Goal: Information Seeking & Learning: Learn about a topic

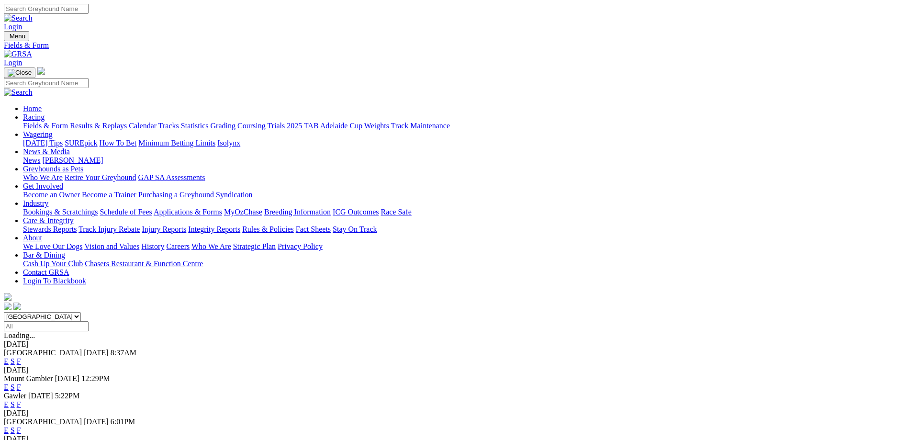
click at [21, 400] on link "F" at bounding box center [19, 404] width 4 height 8
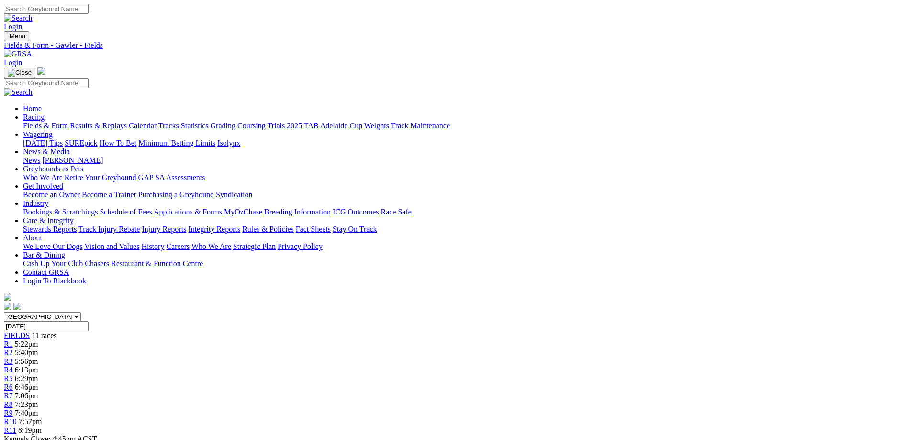
click at [68, 122] on link "Fields & Form" at bounding box center [45, 126] width 45 height 8
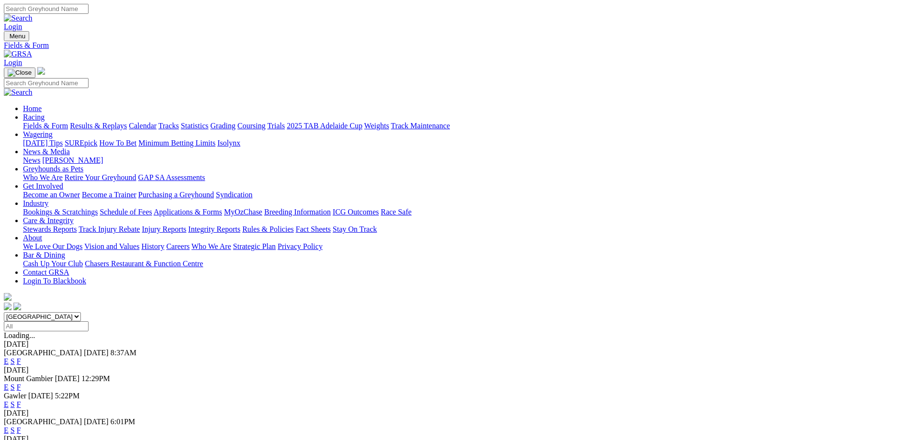
click at [21, 426] on link "F" at bounding box center [19, 430] width 4 height 8
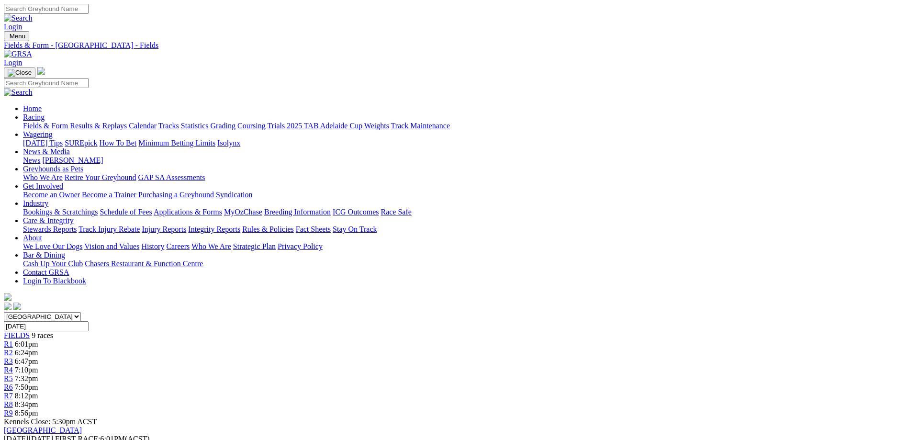
click at [373, 357] on div "R3 6:47pm" at bounding box center [460, 361] width 912 height 9
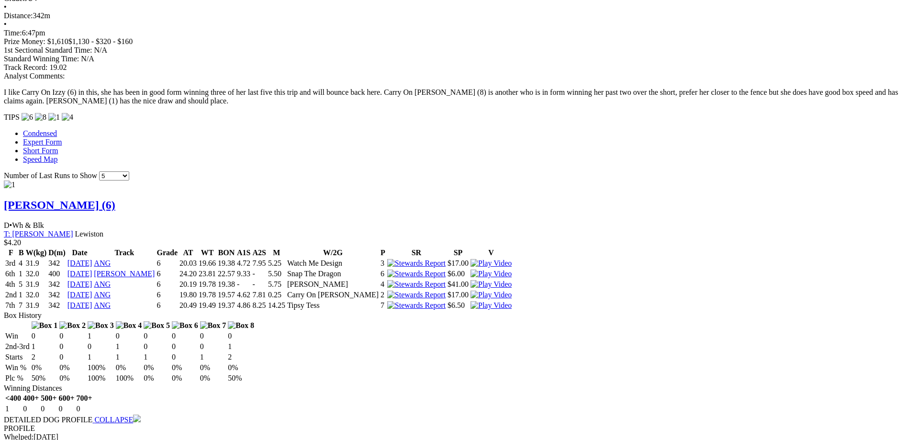
scroll to position [635, 0]
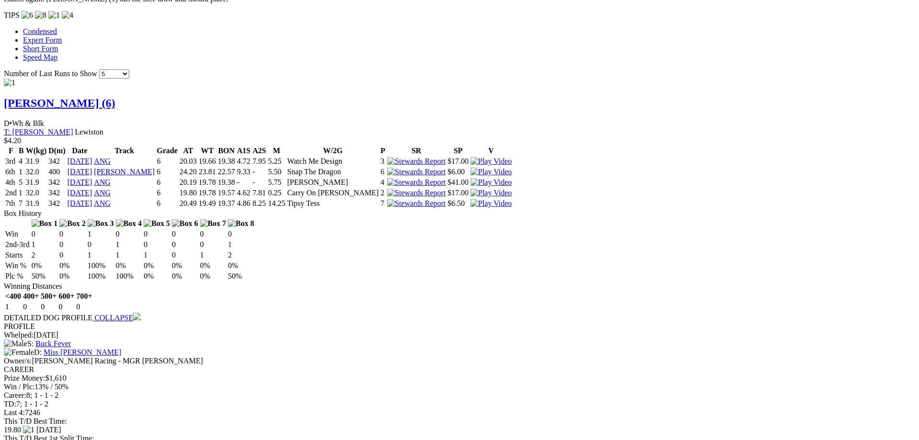
scroll to position [787, 0]
